Goal: Task Accomplishment & Management: Manage account settings

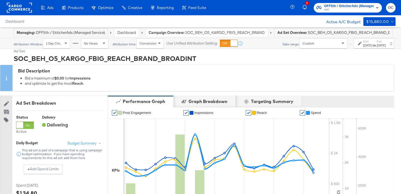
click at [131, 33] on link "Dashboard" at bounding box center [126, 32] width 19 height 5
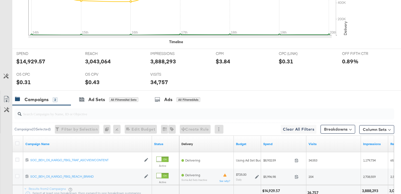
scroll to position [260, 0]
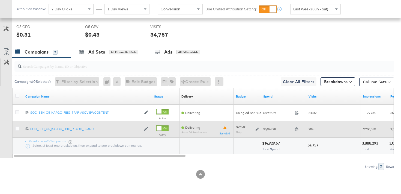
click at [255, 129] on icon at bounding box center [257, 129] width 4 height 4
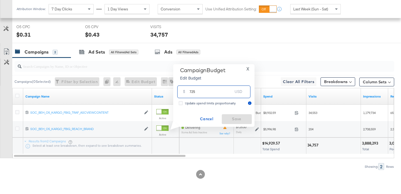
drag, startPoint x: 197, startPoint y: 93, endPoint x: 186, endPoint y: 91, distance: 11.7
click at [186, 91] on div "$ 725 USD" at bounding box center [213, 91] width 73 height 12
type input "800"
click at [229, 118] on span "Save" at bounding box center [237, 118] width 26 height 7
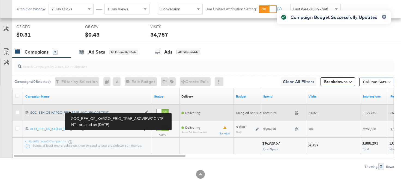
click at [74, 112] on div "SOC_BEH_O5_KARGO_FBIG_TRAF_ASCVIEWCONTENT SOC_BEH_O5_KARGO_FBIG_TRAF_ASCVIEWCON…" at bounding box center [85, 112] width 111 height 4
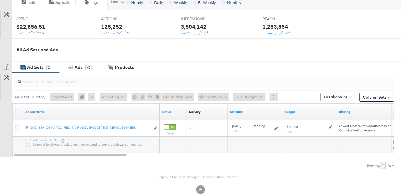
scroll to position [224, 0]
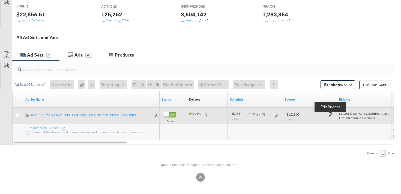
click at [331, 114] on icon at bounding box center [331, 115] width 4 height 4
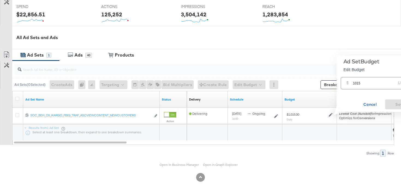
click at [358, 84] on input "1015" at bounding box center [374, 81] width 43 height 12
type input "1120"
click at [395, 100] on button "Save" at bounding box center [400, 104] width 30 height 10
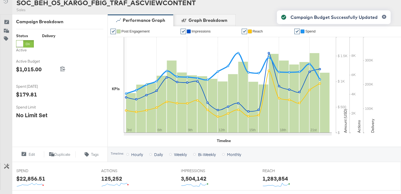
scroll to position [20, 0]
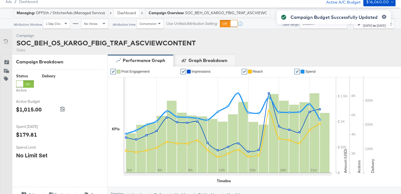
click at [136, 14] on link "Dashboard" at bounding box center [126, 12] width 19 height 5
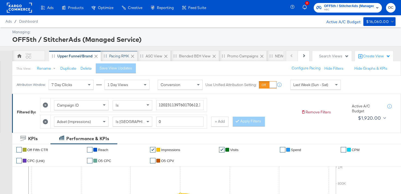
click at [111, 56] on div "Pacing RMK" at bounding box center [119, 55] width 20 height 5
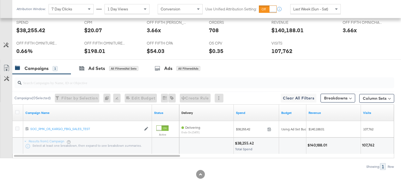
scroll to position [244, 0]
click at [124, 70] on div "All Filtered Ad Sets" at bounding box center [123, 68] width 29 height 5
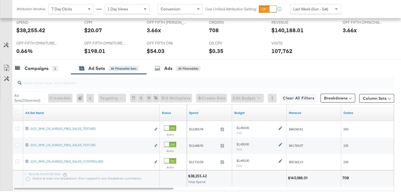
scroll to position [277, 0]
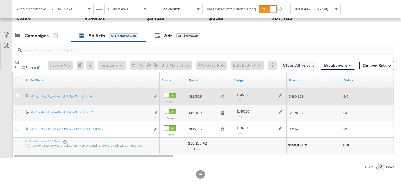
click at [280, 97] on icon at bounding box center [281, 95] width 4 height 4
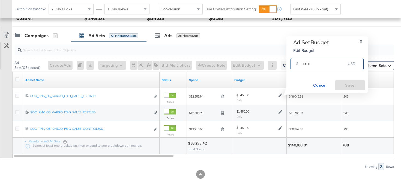
drag, startPoint x: 308, startPoint y: 63, endPoint x: 305, endPoint y: 63, distance: 2.7
click at [305, 63] on input "1450" at bounding box center [324, 62] width 43 height 12
type input "1600"
click at [348, 87] on span "Save" at bounding box center [350, 85] width 26 height 7
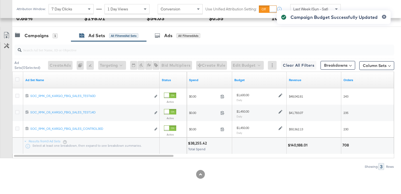
click at [280, 112] on div "Campaign Budget Successfully Updated" at bounding box center [334, 87] width 125 height 164
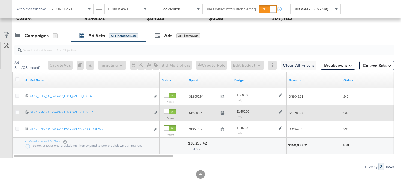
click at [279, 111] on icon at bounding box center [281, 112] width 4 height 4
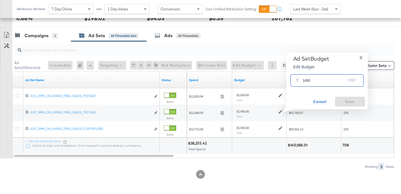
click at [306, 80] on input "1450" at bounding box center [324, 78] width 43 height 12
type input "1600"
click at [347, 97] on button "Save" at bounding box center [350, 102] width 30 height 10
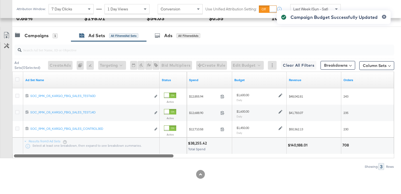
click at [263, 157] on div at bounding box center [204, 155] width 382 height 5
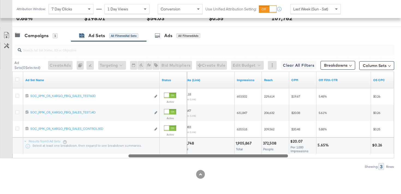
drag, startPoint x: 263, startPoint y: 156, endPoint x: 208, endPoint y: 151, distance: 54.8
click at [208, 151] on div "Ad Set Name Status Clicks (Link) Impressions Reach CPM Off Fifth CTR O5 CPC 120…" at bounding box center [203, 115] width 382 height 87
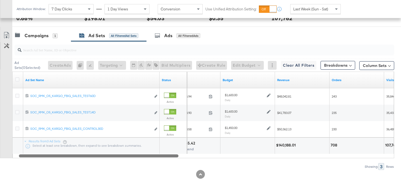
drag, startPoint x: 209, startPoint y: 155, endPoint x: 99, endPoint y: 156, distance: 109.7
click at [99, 156] on div at bounding box center [99, 155] width 160 height 5
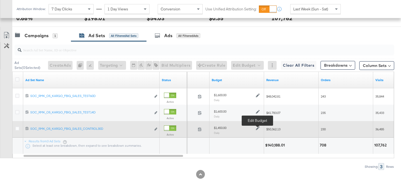
click at [258, 127] on icon at bounding box center [258, 128] width 4 height 4
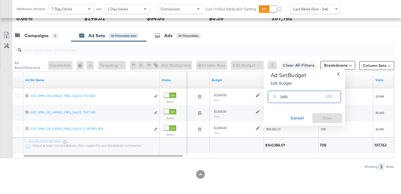
drag, startPoint x: 285, startPoint y: 96, endPoint x: 282, endPoint y: 96, distance: 3.0
click at [282, 96] on input "1450" at bounding box center [301, 95] width 43 height 12
type input "1600"
click at [326, 113] on div "Ad Set Budget Edit Budget X $ 1600 USD Cancel Save" at bounding box center [305, 97] width 76 height 51
click at [326, 116] on span "Save" at bounding box center [328, 118] width 26 height 7
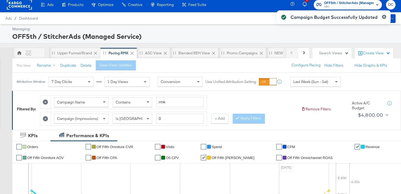
scroll to position [0, 0]
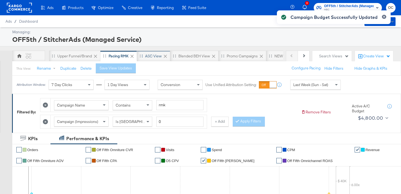
click at [157, 57] on div "ASC View" at bounding box center [153, 55] width 17 height 5
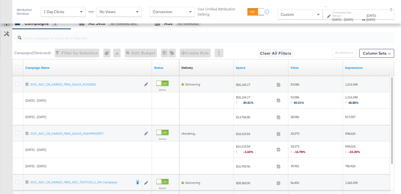
scroll to position [365, 0]
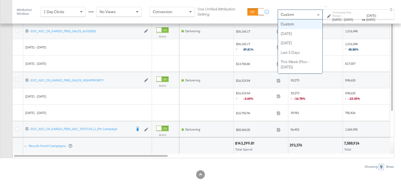
click at [278, 17] on div "Custom" at bounding box center [300, 14] width 44 height 9
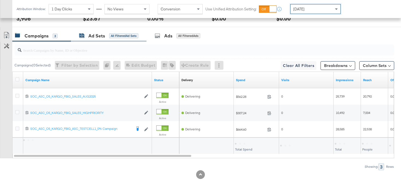
click at [127, 35] on div "All Filtered Ad Sets" at bounding box center [123, 35] width 29 height 5
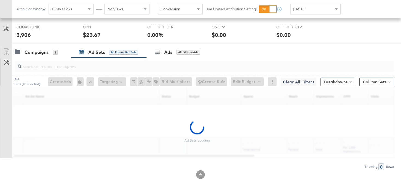
scroll to position [293, 0]
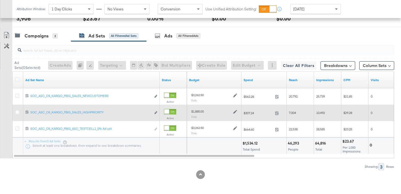
click at [234, 112] on icon at bounding box center [235, 112] width 4 height 4
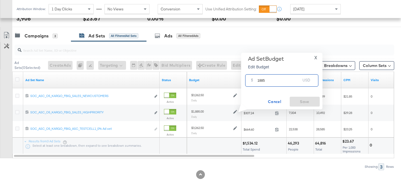
drag, startPoint x: 259, startPoint y: 81, endPoint x: 256, endPoint y: 81, distance: 3.5
click at [256, 81] on div "$ 1885 USD" at bounding box center [281, 80] width 73 height 12
type input "2080"
click at [304, 100] on span "Save" at bounding box center [305, 101] width 26 height 7
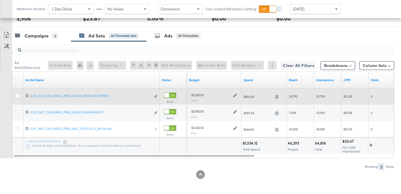
click at [236, 95] on icon at bounding box center [235, 96] width 4 height 4
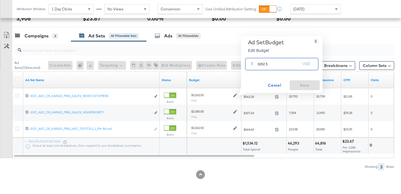
click at [262, 64] on input "3262.5" at bounding box center [279, 62] width 43 height 12
type input "3600"
click at [301, 86] on span "Save" at bounding box center [305, 85] width 26 height 7
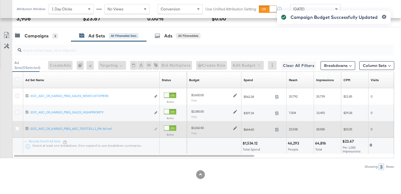
click at [235, 126] on icon at bounding box center [235, 128] width 4 height 4
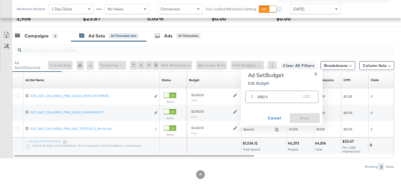
click at [261, 97] on input "3262.5" at bounding box center [279, 95] width 43 height 12
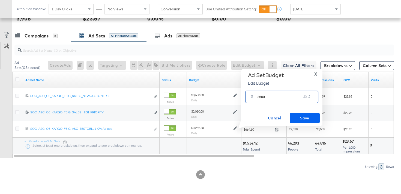
type input "3600"
click at [295, 119] on span "Save" at bounding box center [305, 118] width 26 height 7
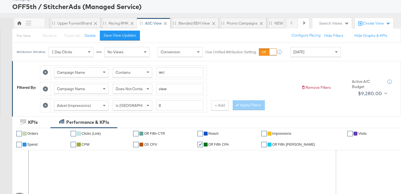
scroll to position [0, 0]
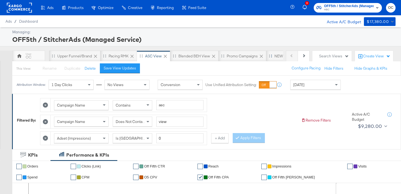
click at [271, 57] on div "Drag to reorder tab" at bounding box center [270, 55] width 3 height 3
click at [278, 58] on div "NEW O5 Weekly Report" at bounding box center [295, 55] width 40 height 5
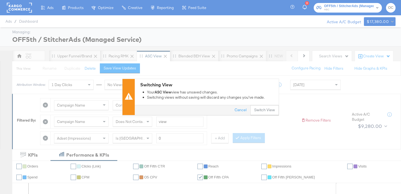
click at [262, 105] on div "Cancel Switch View" at bounding box center [207, 110] width 144 height 10
click at [263, 109] on button "Switch View" at bounding box center [265, 110] width 28 height 10
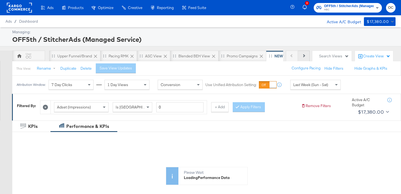
click at [308, 53] on button "Next" at bounding box center [304, 55] width 12 height 11
